Goal: Task Accomplishment & Management: Manage account settings

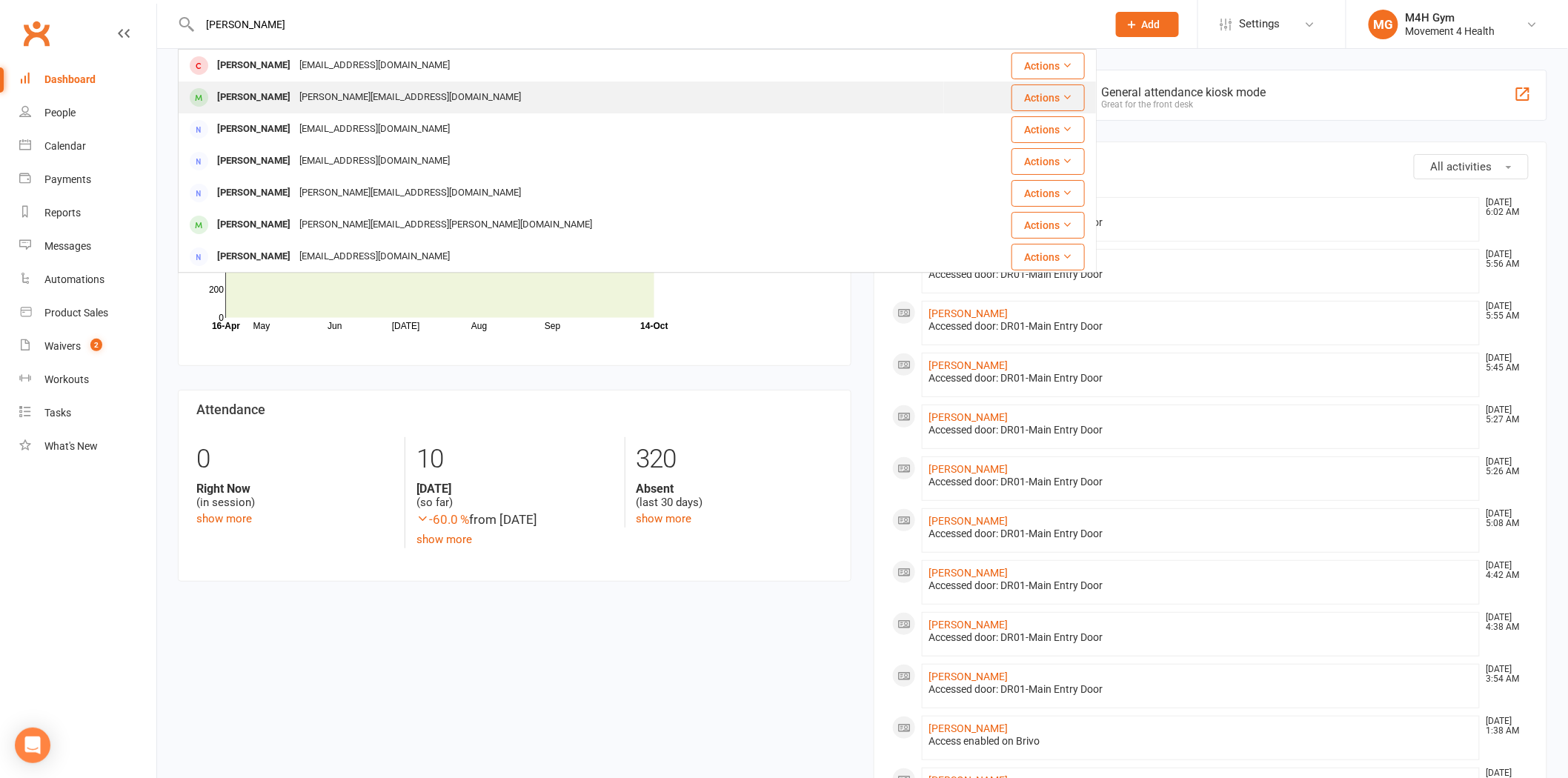
type input "[PERSON_NAME]"
click at [283, 92] on div "[PERSON_NAME]" at bounding box center [254, 97] width 82 height 21
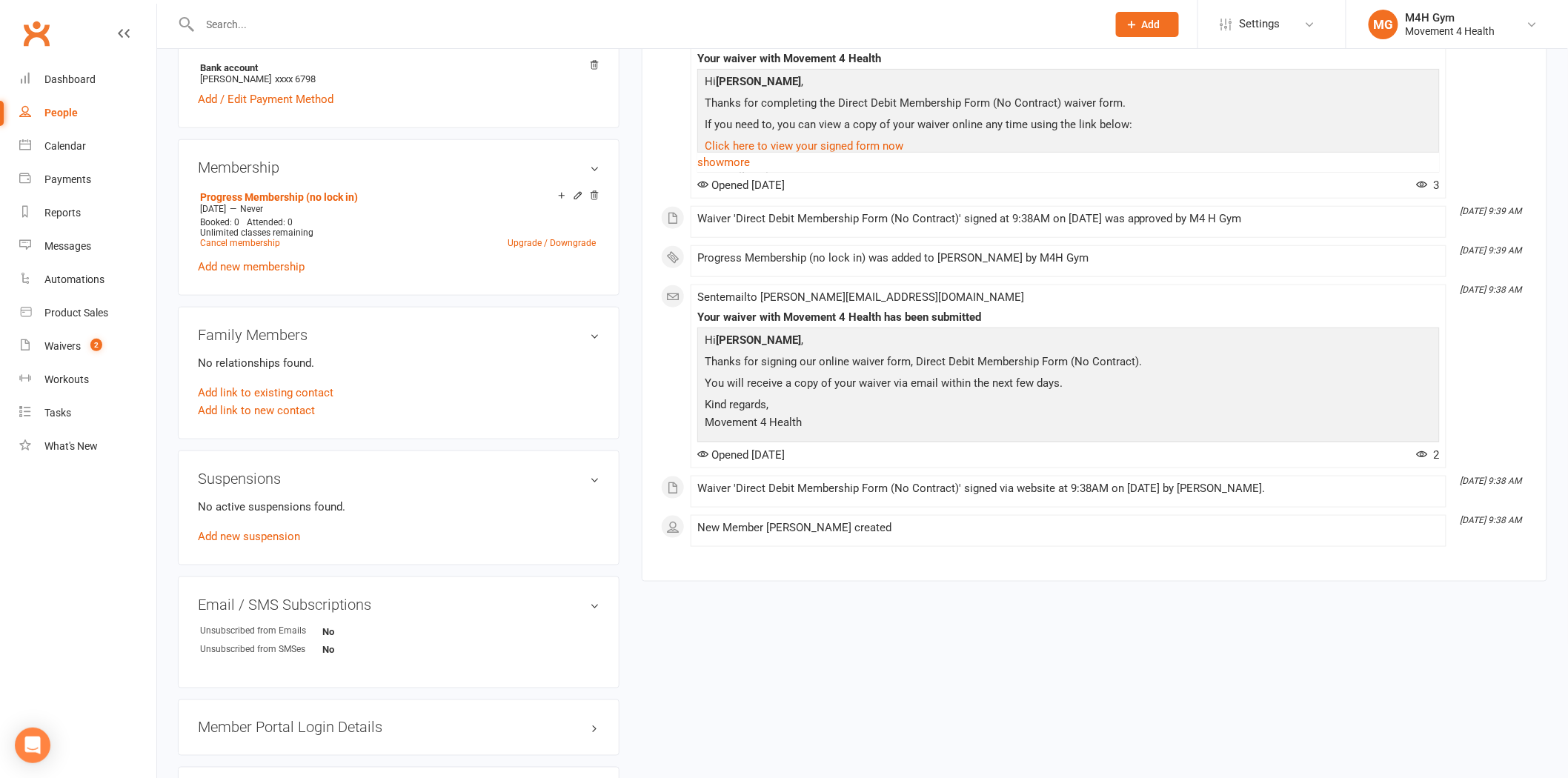
scroll to position [493, 0]
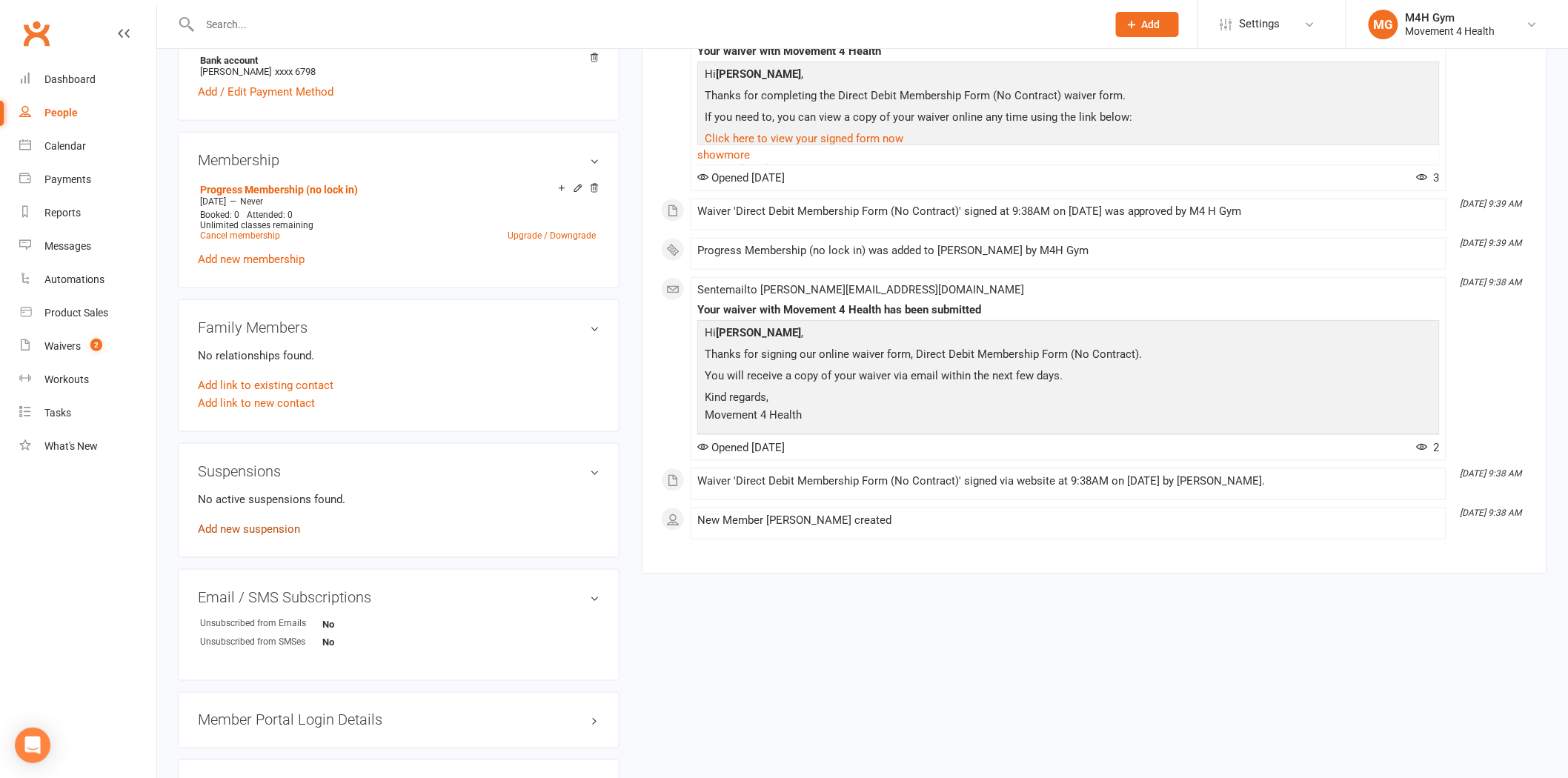
click at [290, 529] on link "Add new suspension" at bounding box center [249, 529] width 103 height 13
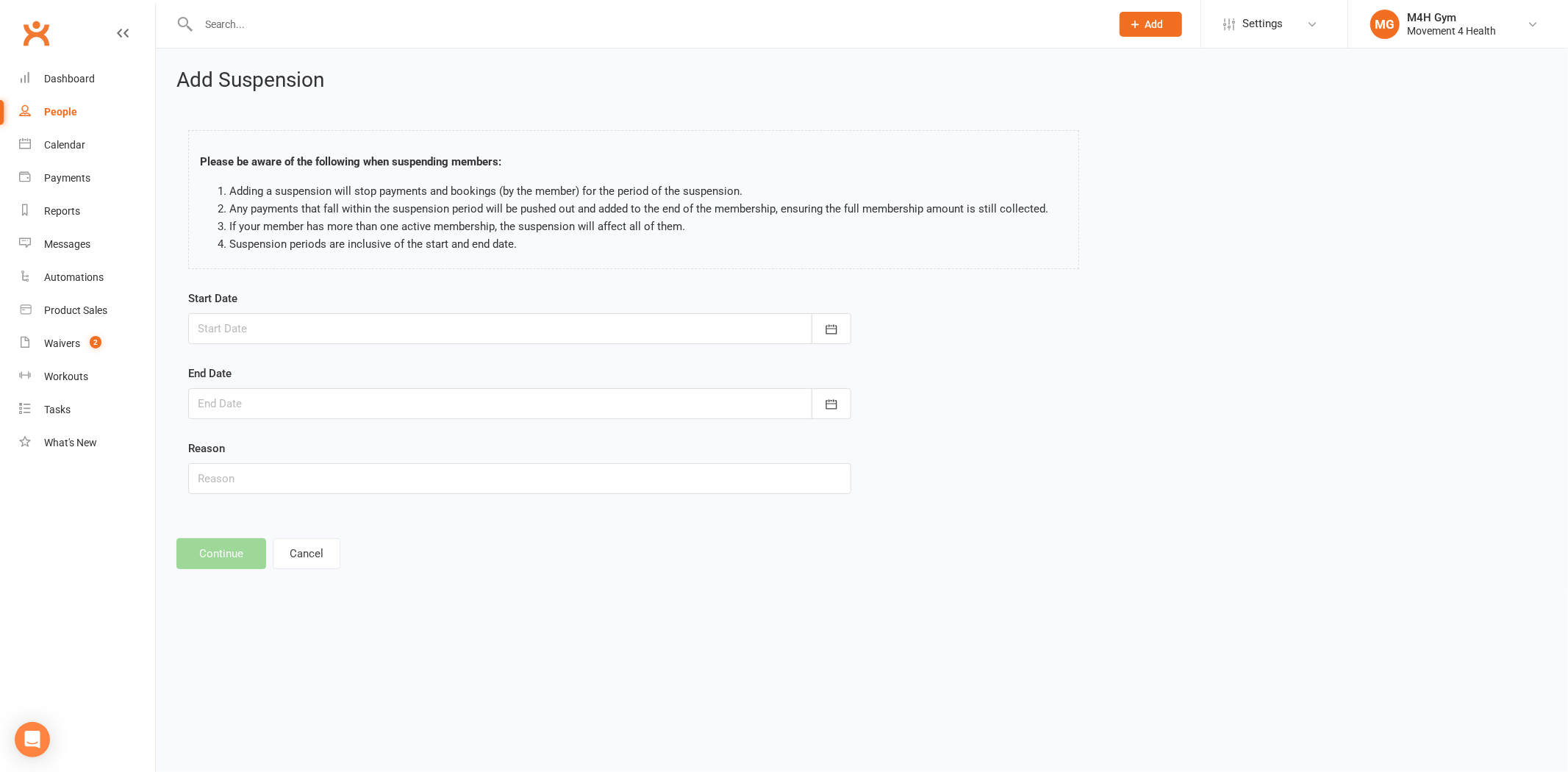
click at [283, 330] on div at bounding box center [520, 328] width 663 height 31
click at [285, 495] on button "20" at bounding box center [280, 505] width 31 height 27
type input "[DATE]"
click at [295, 409] on div at bounding box center [520, 403] width 663 height 31
click at [278, 630] on span "03" at bounding box center [280, 636] width 12 height 12
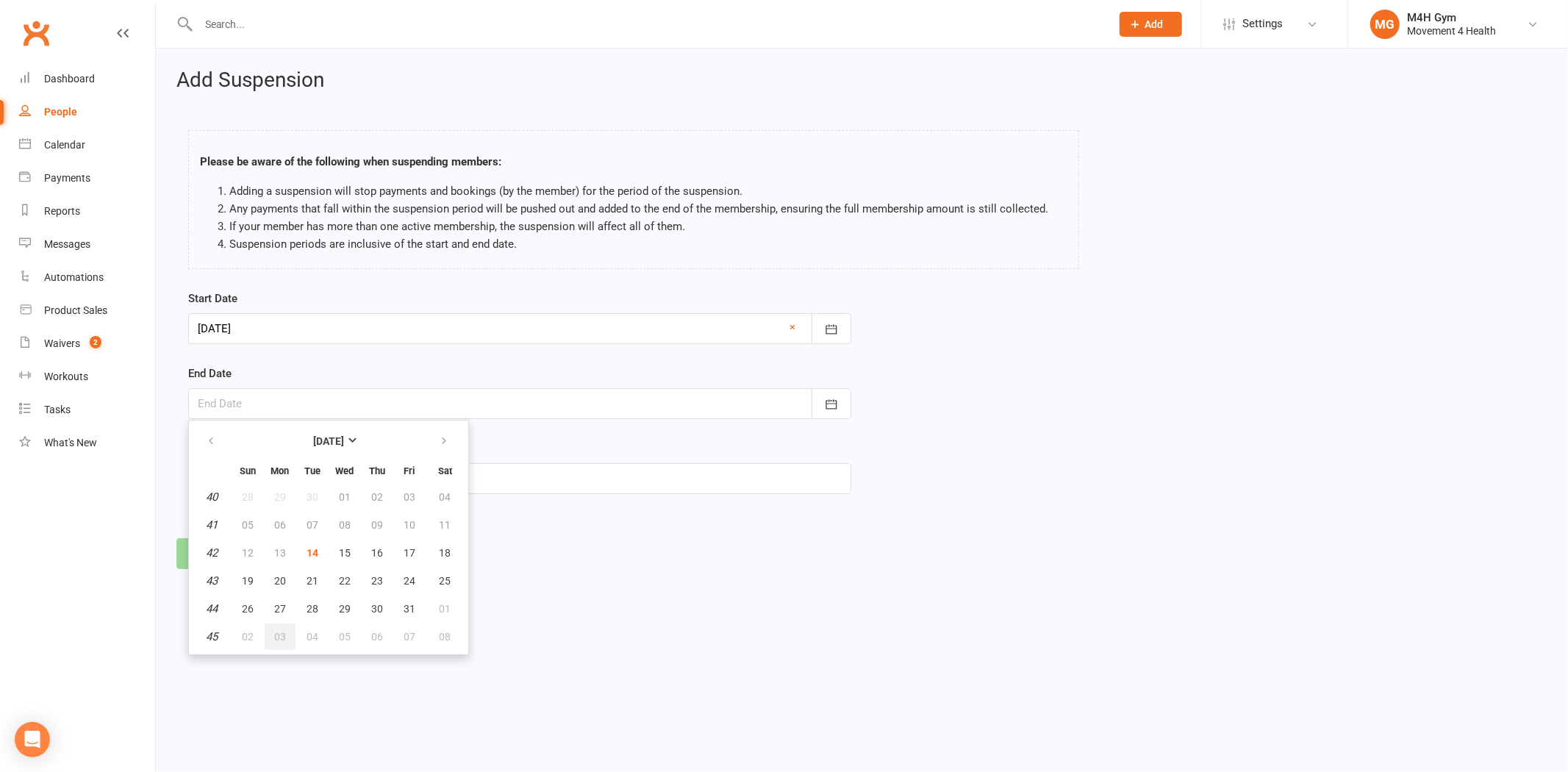
type input "[DATE]"
click at [305, 467] on input "text" at bounding box center [520, 478] width 663 height 31
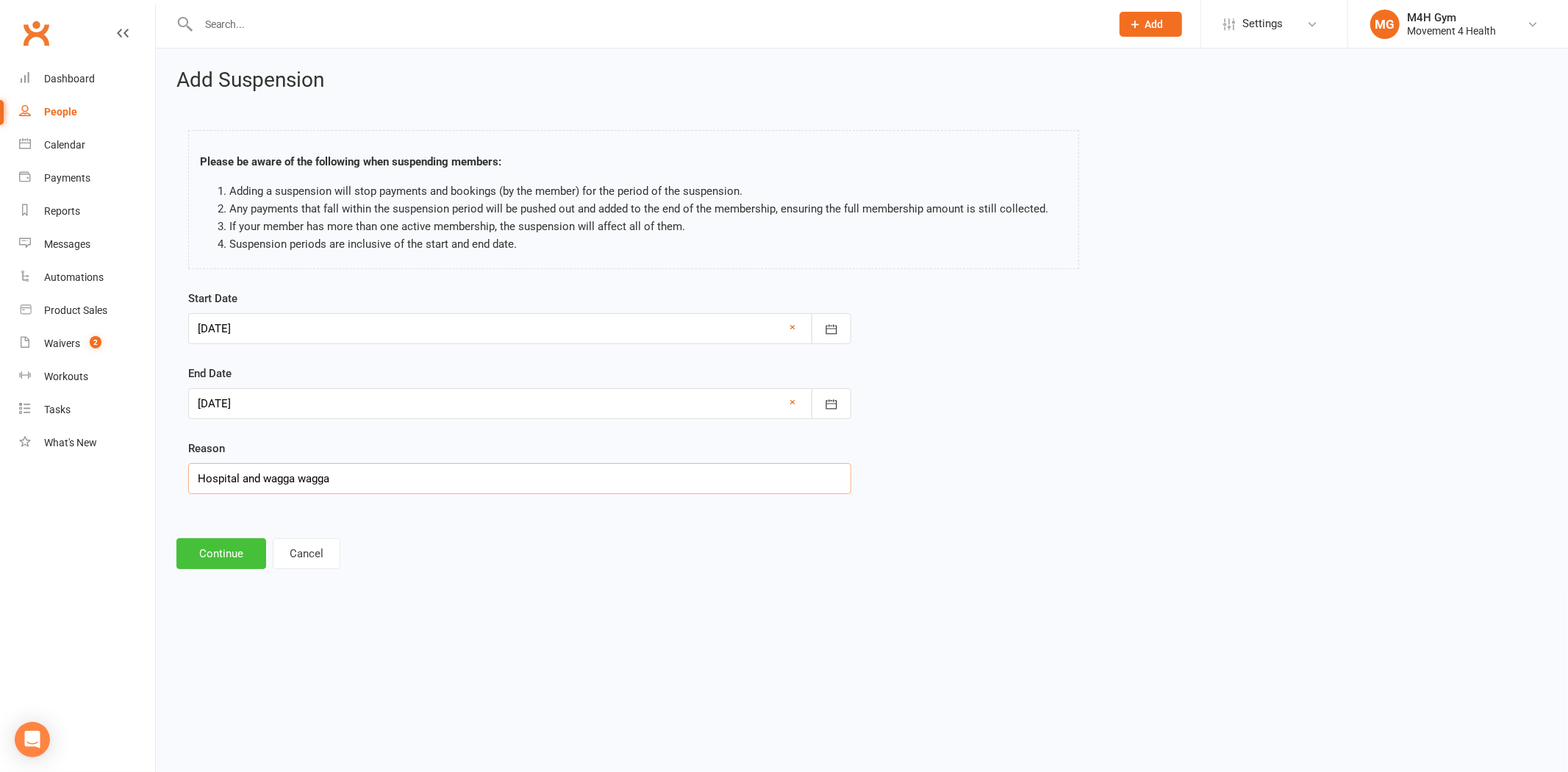
type input "Hospital and wagga wagga"
click at [214, 562] on button "Continue" at bounding box center [221, 553] width 90 height 31
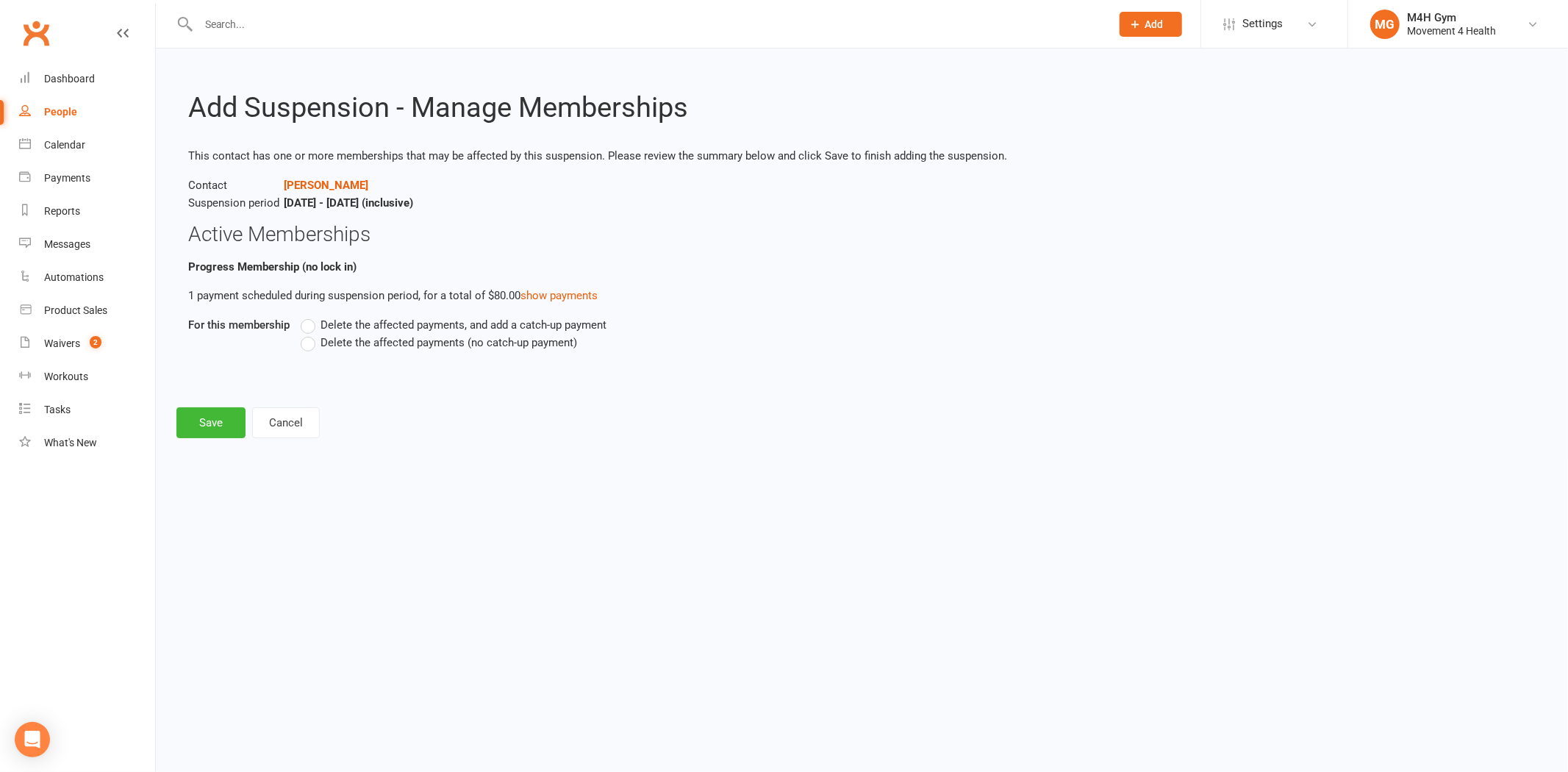
click at [370, 329] on span "Delete the affected payments, and add a catch-up payment" at bounding box center [463, 323] width 286 height 16
click at [310, 316] on input "Delete the affected payments, and add a catch-up payment" at bounding box center [306, 316] width 9 height 0
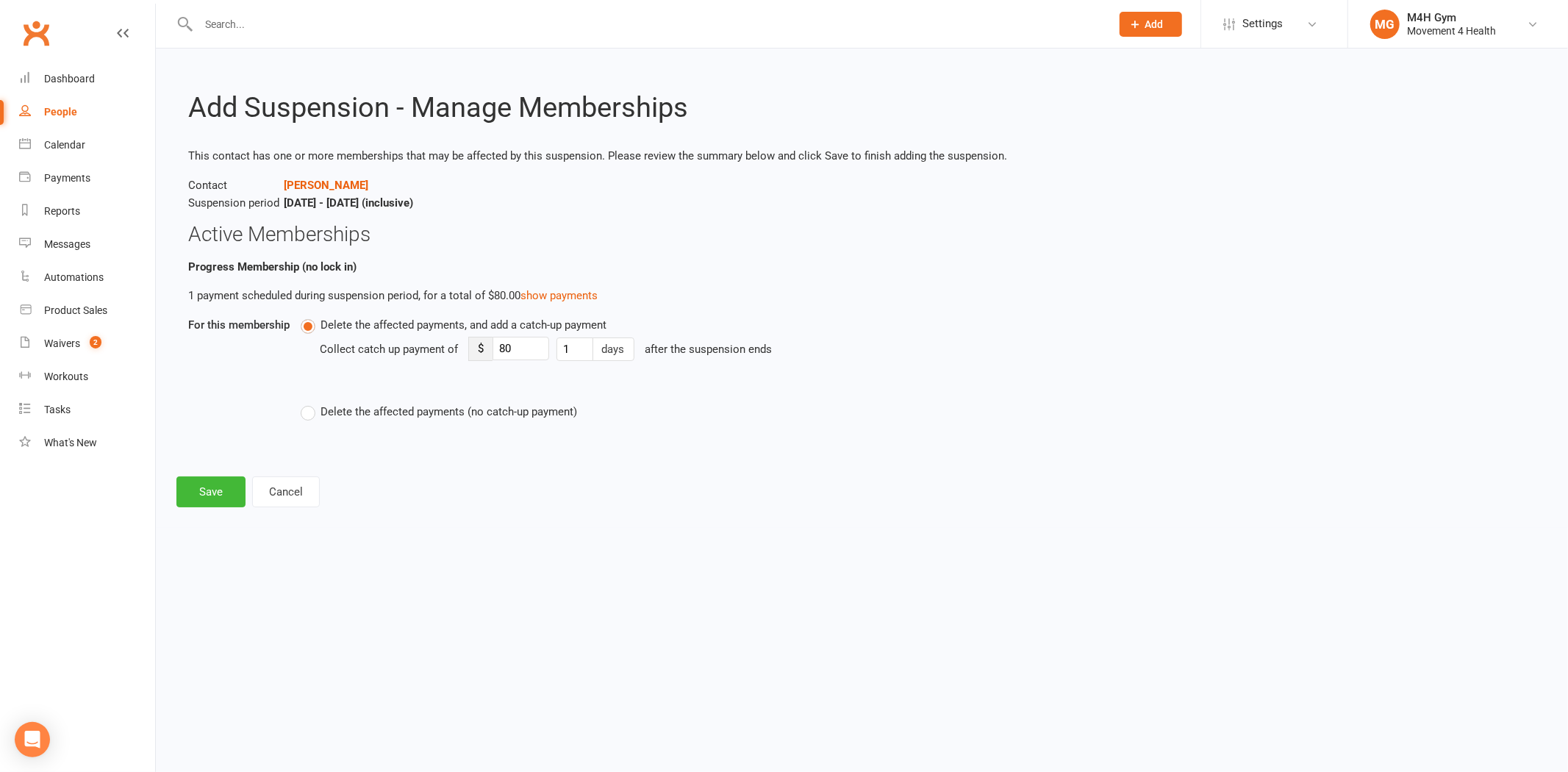
click at [354, 350] on div "Collect catch up payment of" at bounding box center [388, 348] width 138 height 31
click at [357, 417] on span "Delete the affected payments (no catch-up payment)" at bounding box center [448, 410] width 257 height 16
click at [310, 403] on input "Delete the affected payments (no catch-up payment)" at bounding box center [306, 403] width 9 height 0
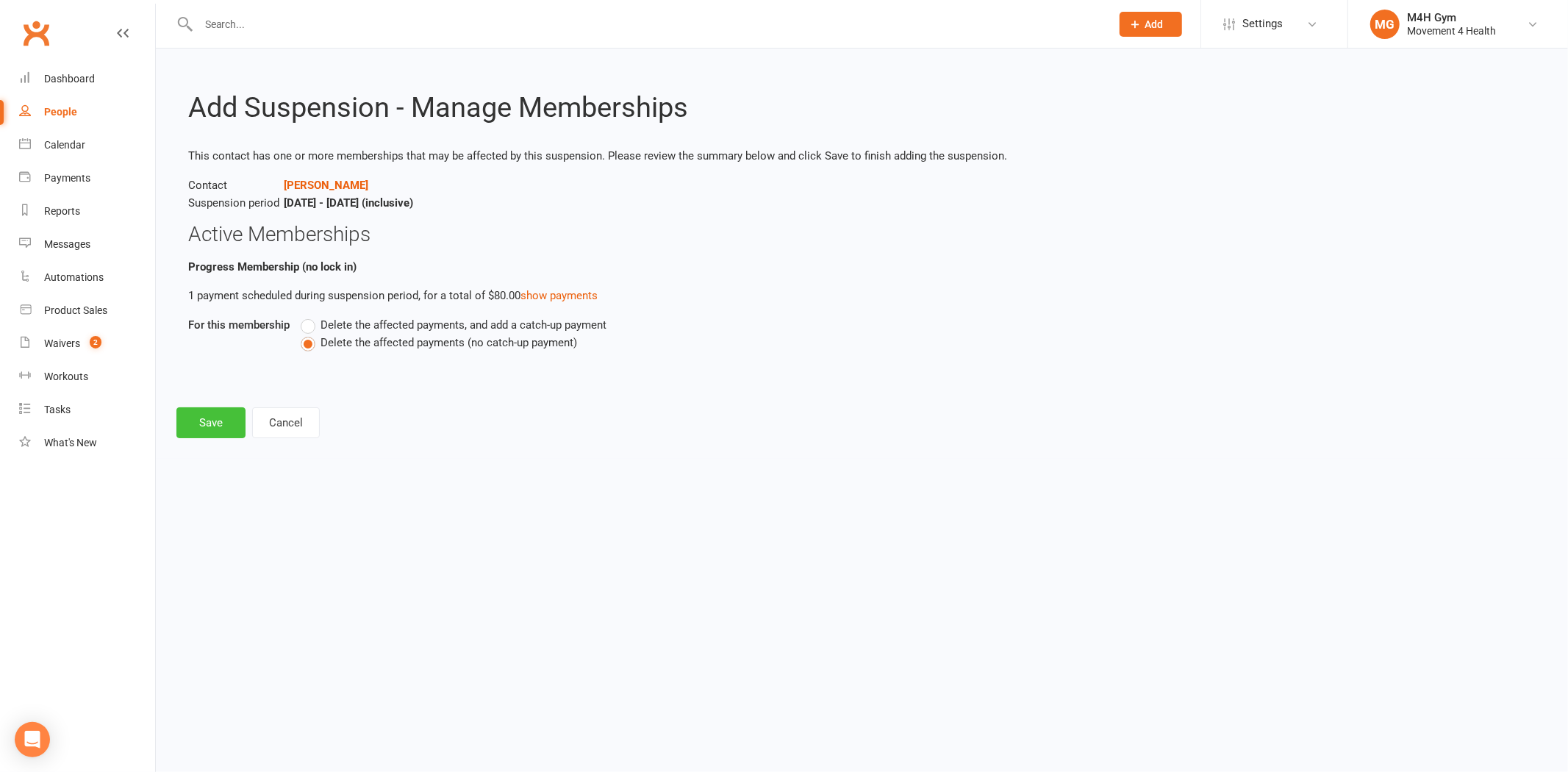
click at [208, 426] on button "Save" at bounding box center [211, 422] width 69 height 31
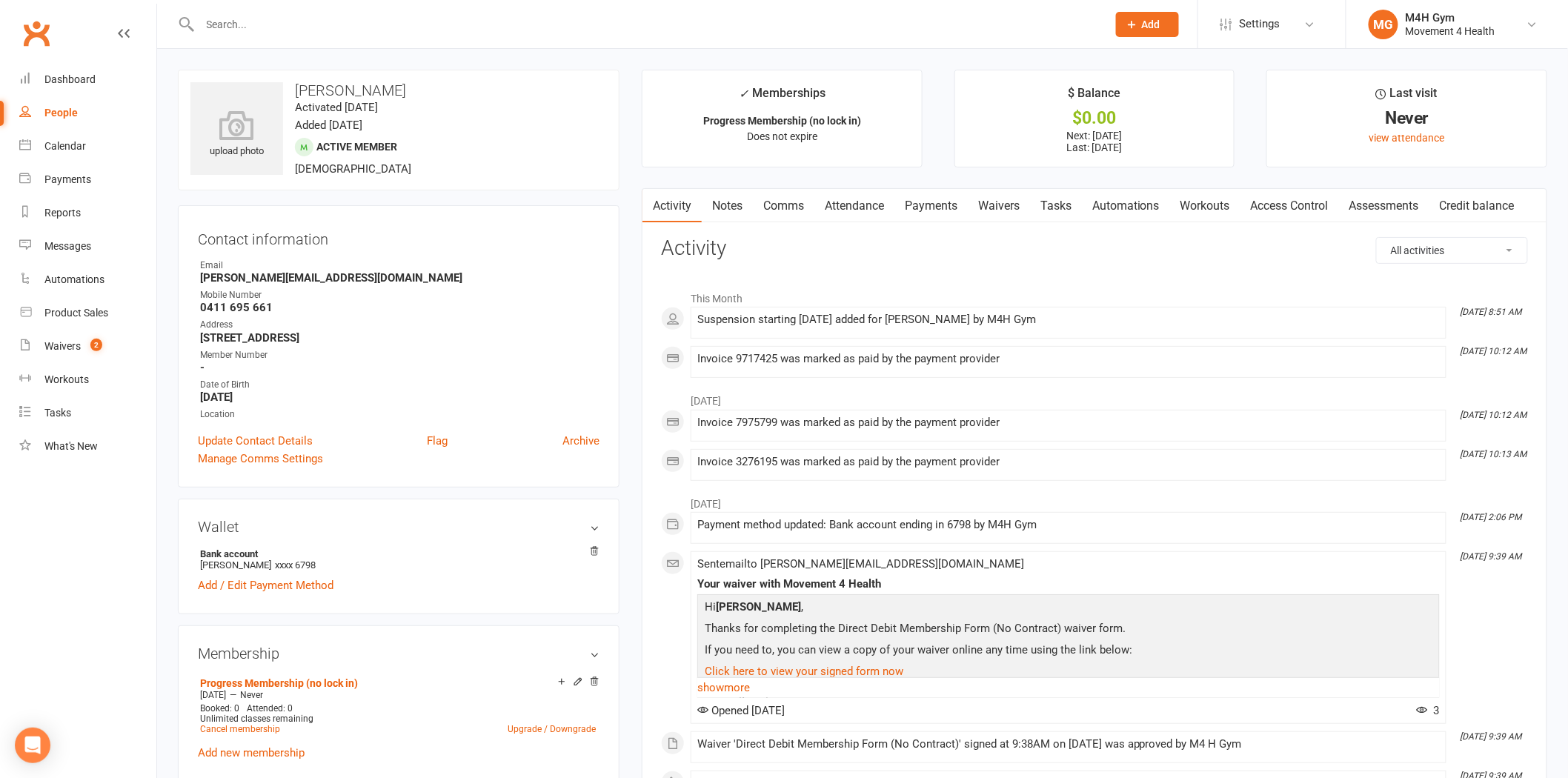
click at [233, 16] on input "text" at bounding box center [646, 24] width 901 height 21
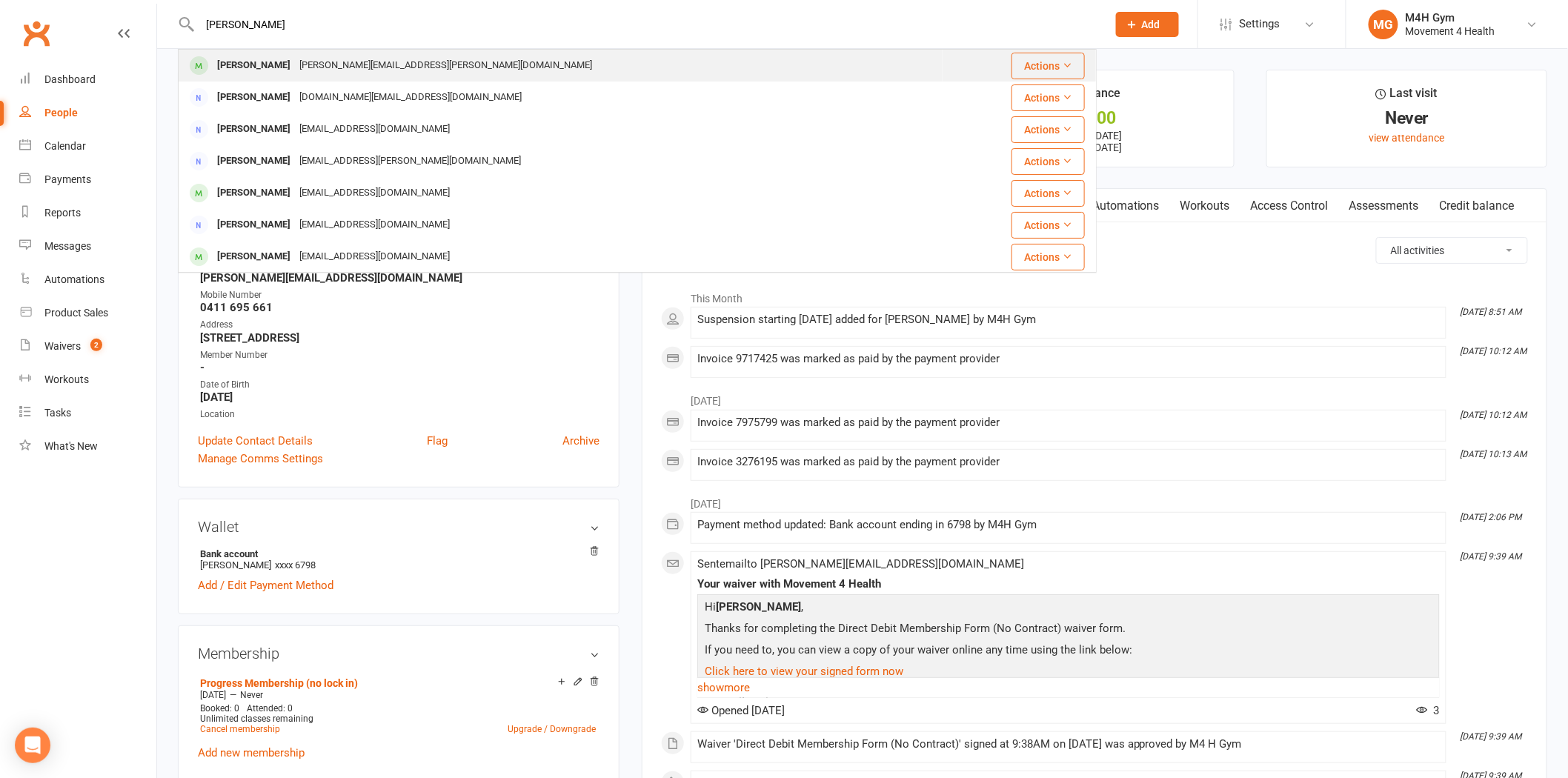
type input "[PERSON_NAME]"
click at [313, 66] on div "[PERSON_NAME][EMAIL_ADDRESS][PERSON_NAME][DOMAIN_NAME]" at bounding box center [445, 65] width 301 height 21
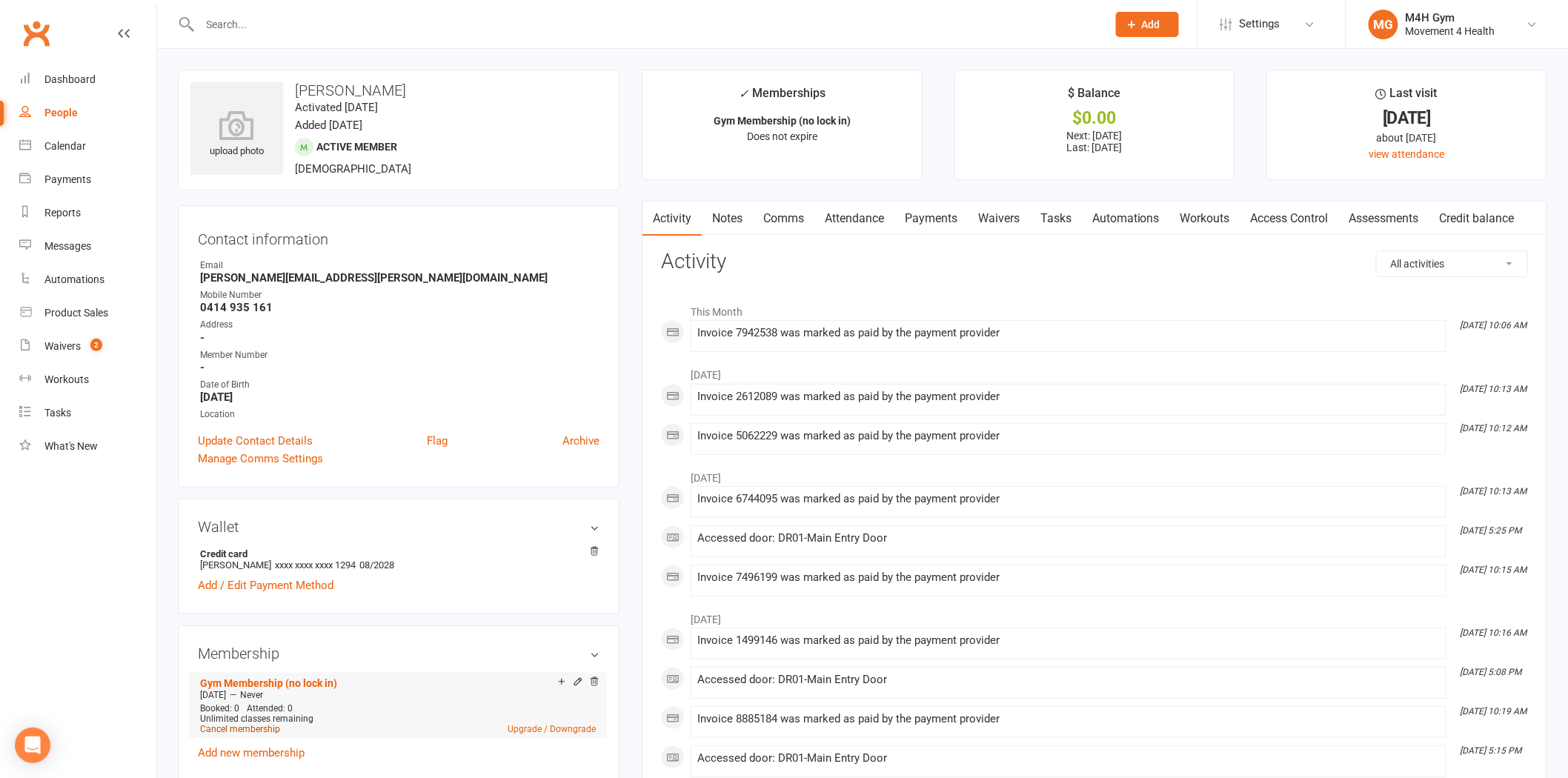
click at [261, 728] on link "Cancel membership" at bounding box center [240, 729] width 80 height 10
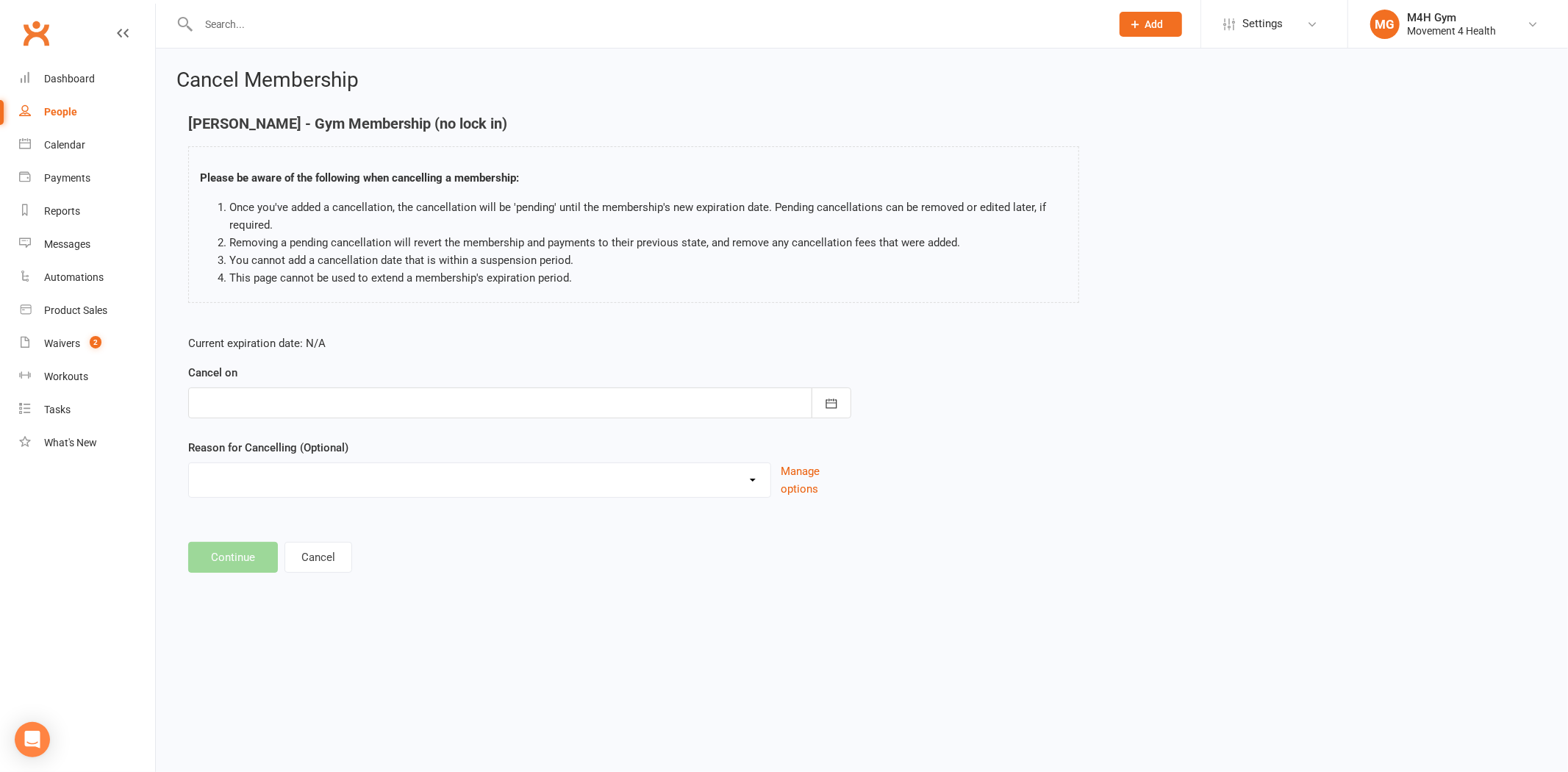
click at [288, 412] on div at bounding box center [520, 402] width 663 height 31
click at [312, 553] on span "14" at bounding box center [312, 552] width 12 height 12
type input "[DATE]"
drag, startPoint x: 291, startPoint y: 465, endPoint x: 284, endPoint y: 479, distance: 15.7
click at [291, 465] on select "Holiday Injury Other reason" at bounding box center [480, 478] width 582 height 30
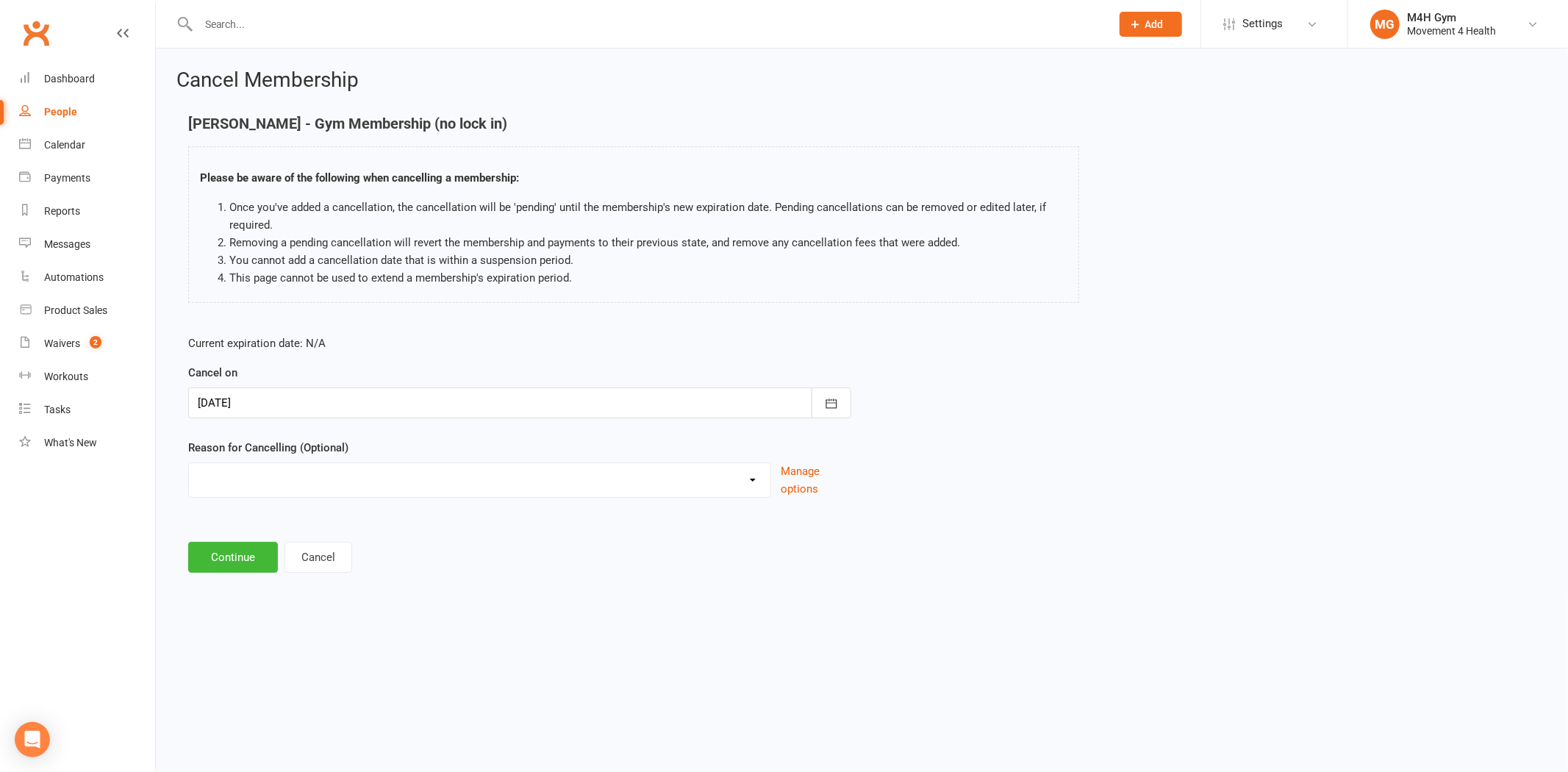
select select "2"
click at [189, 463] on select "Holiday Injury Other reason" at bounding box center [480, 478] width 582 height 30
click at [270, 551] on input at bounding box center [520, 556] width 663 height 31
type input "time poor"
click at [253, 641] on button "Continue" at bounding box center [232, 631] width 90 height 31
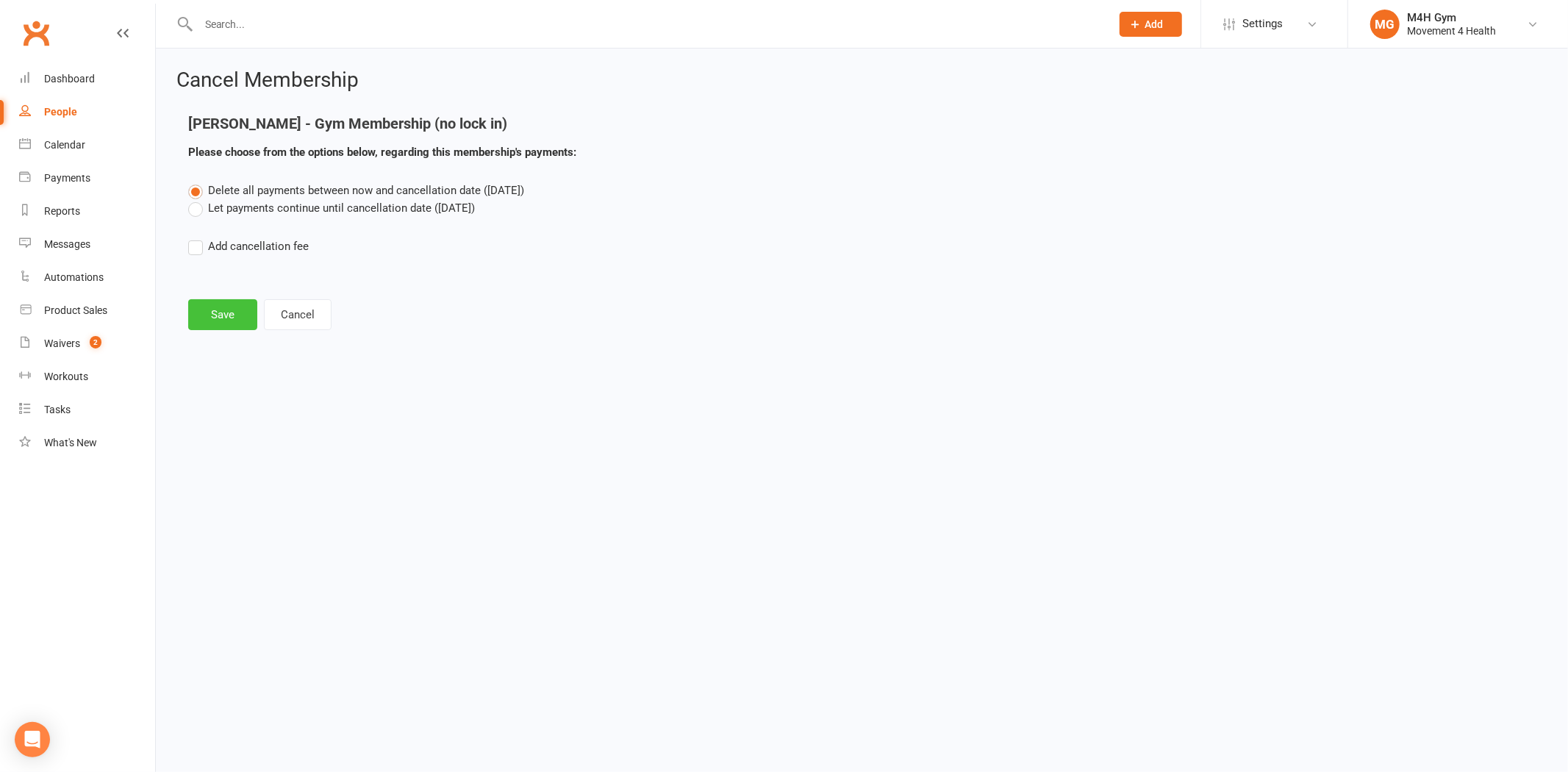
click at [238, 318] on button "Save" at bounding box center [222, 314] width 69 height 31
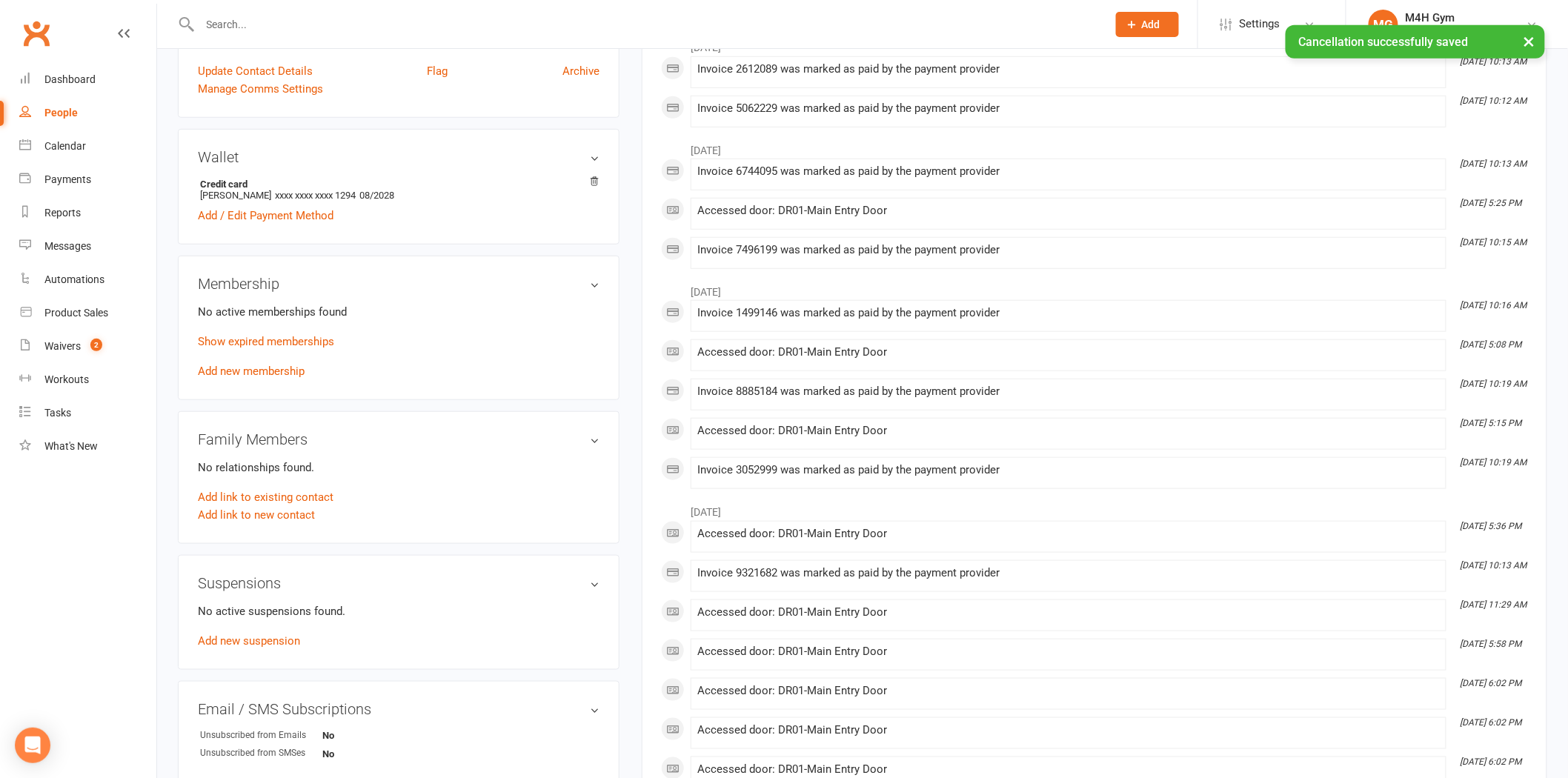
scroll to position [329, 0]
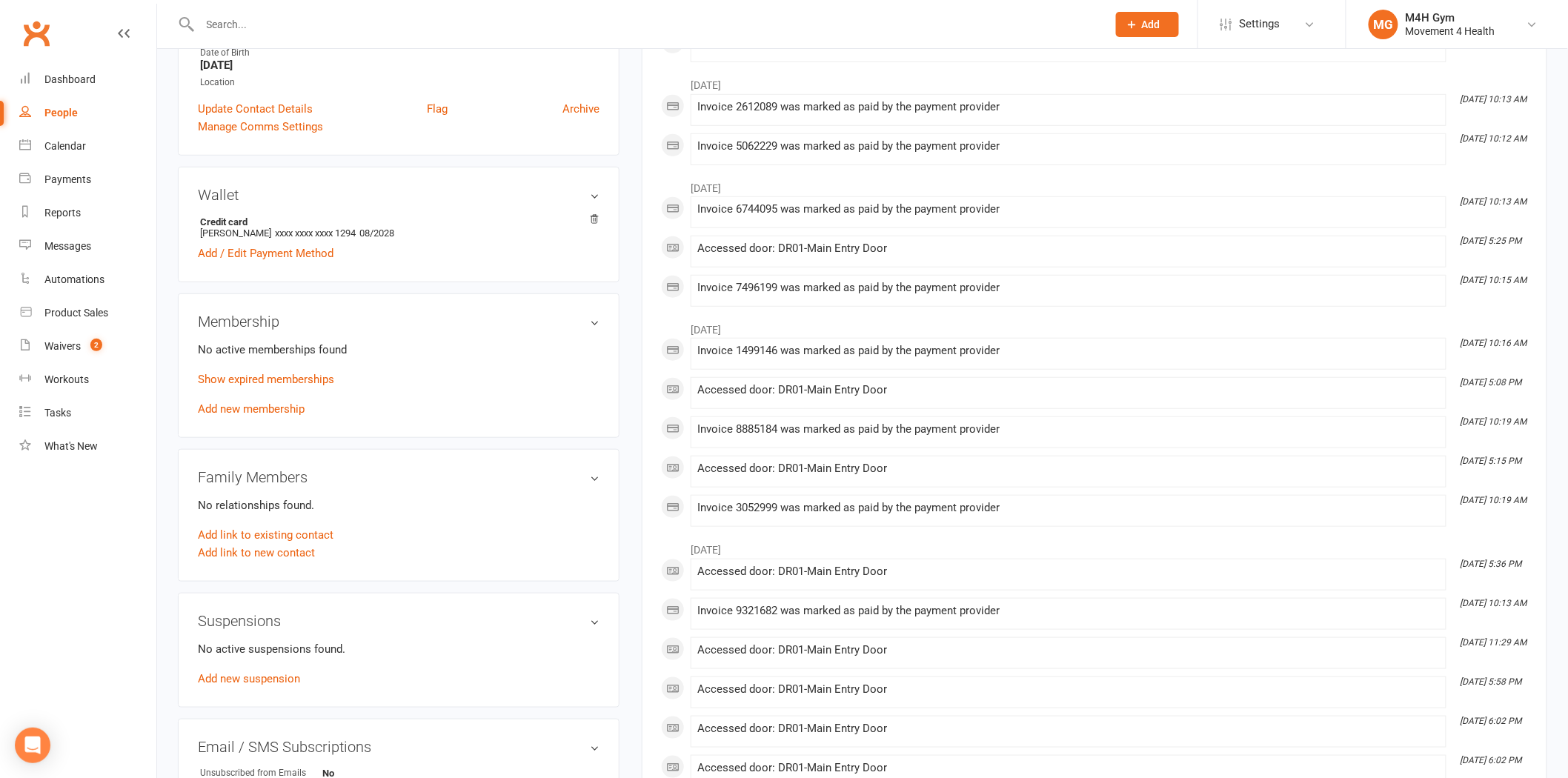
click at [254, 23] on input "text" at bounding box center [646, 24] width 901 height 21
paste input "[PERSON_NAME]"
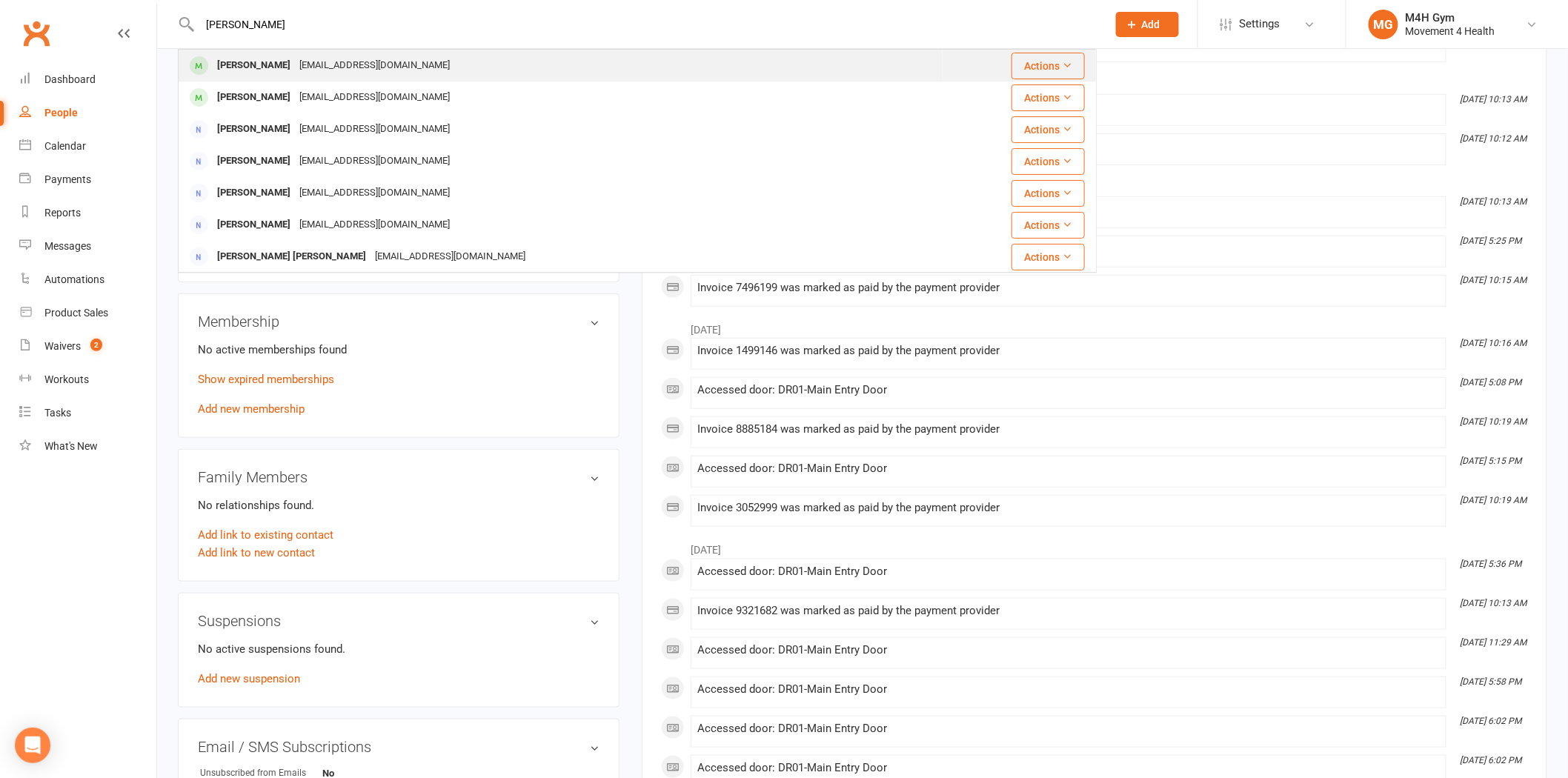
type input "[PERSON_NAME]"
click at [279, 69] on div "[PERSON_NAME]" at bounding box center [254, 65] width 82 height 21
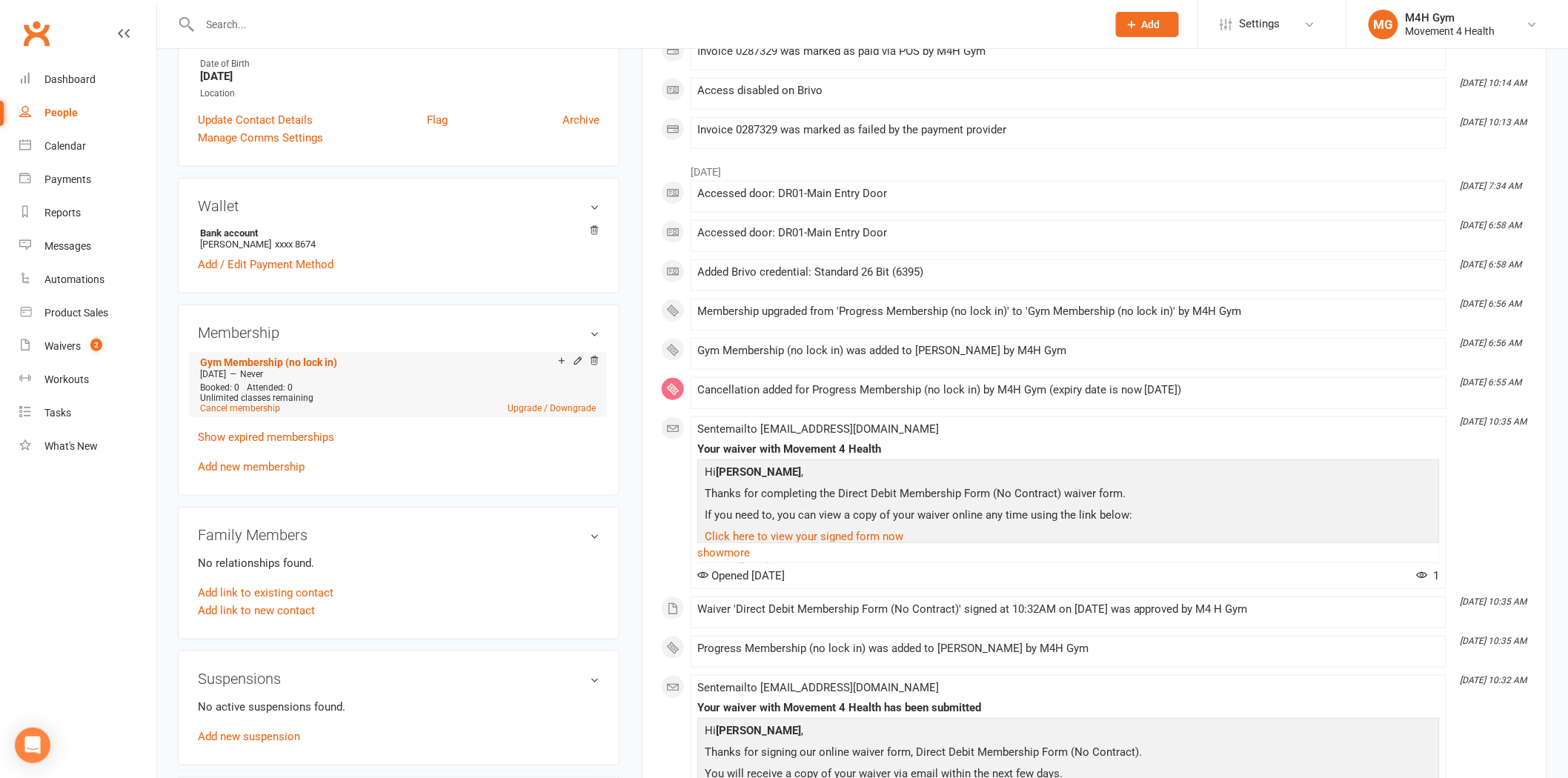
scroll to position [324, 0]
click at [282, 427] on link "Show expired memberships" at bounding box center [266, 434] width 136 height 13
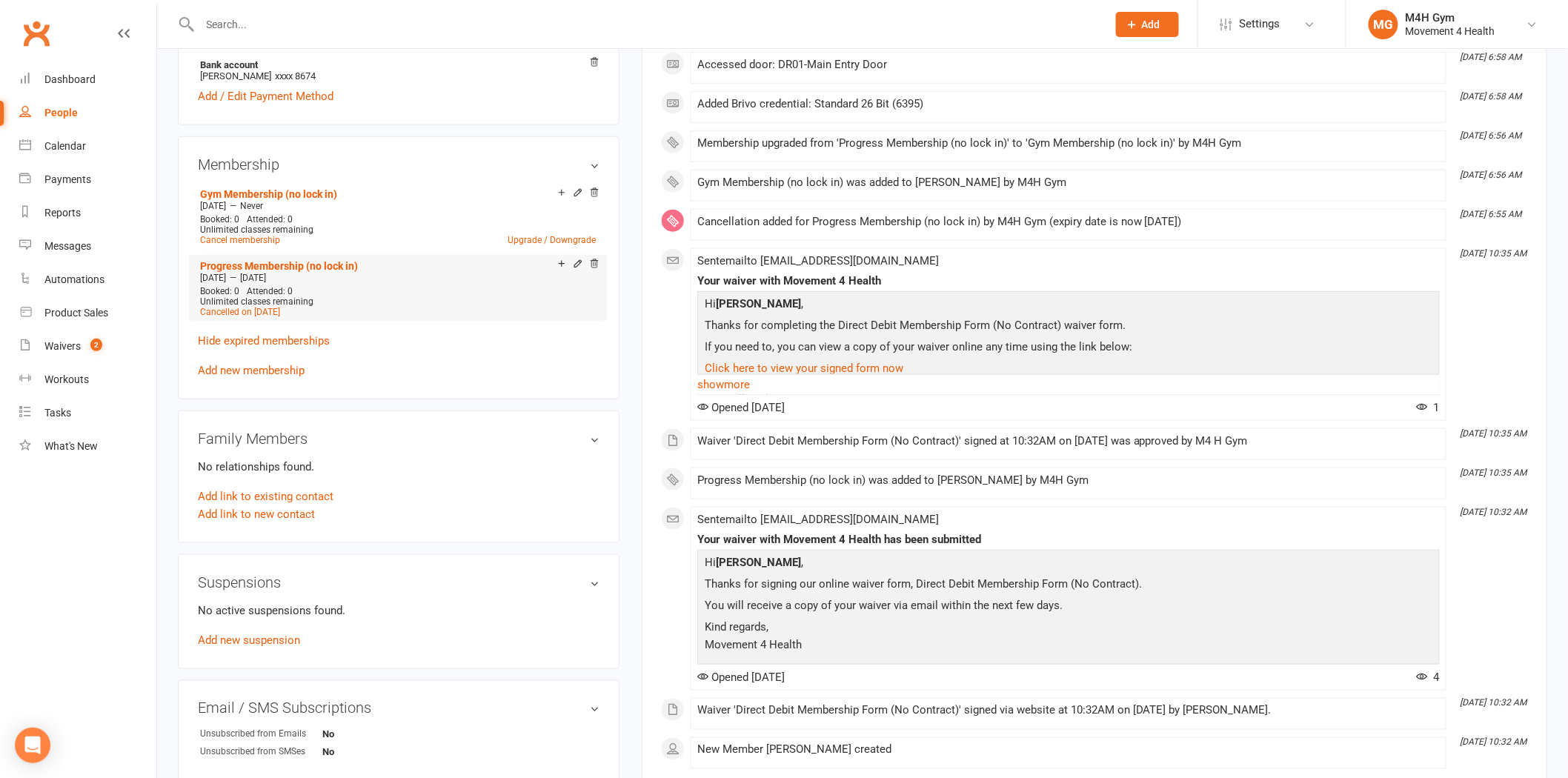
scroll to position [571, 0]
